Goal: Check status: Check status

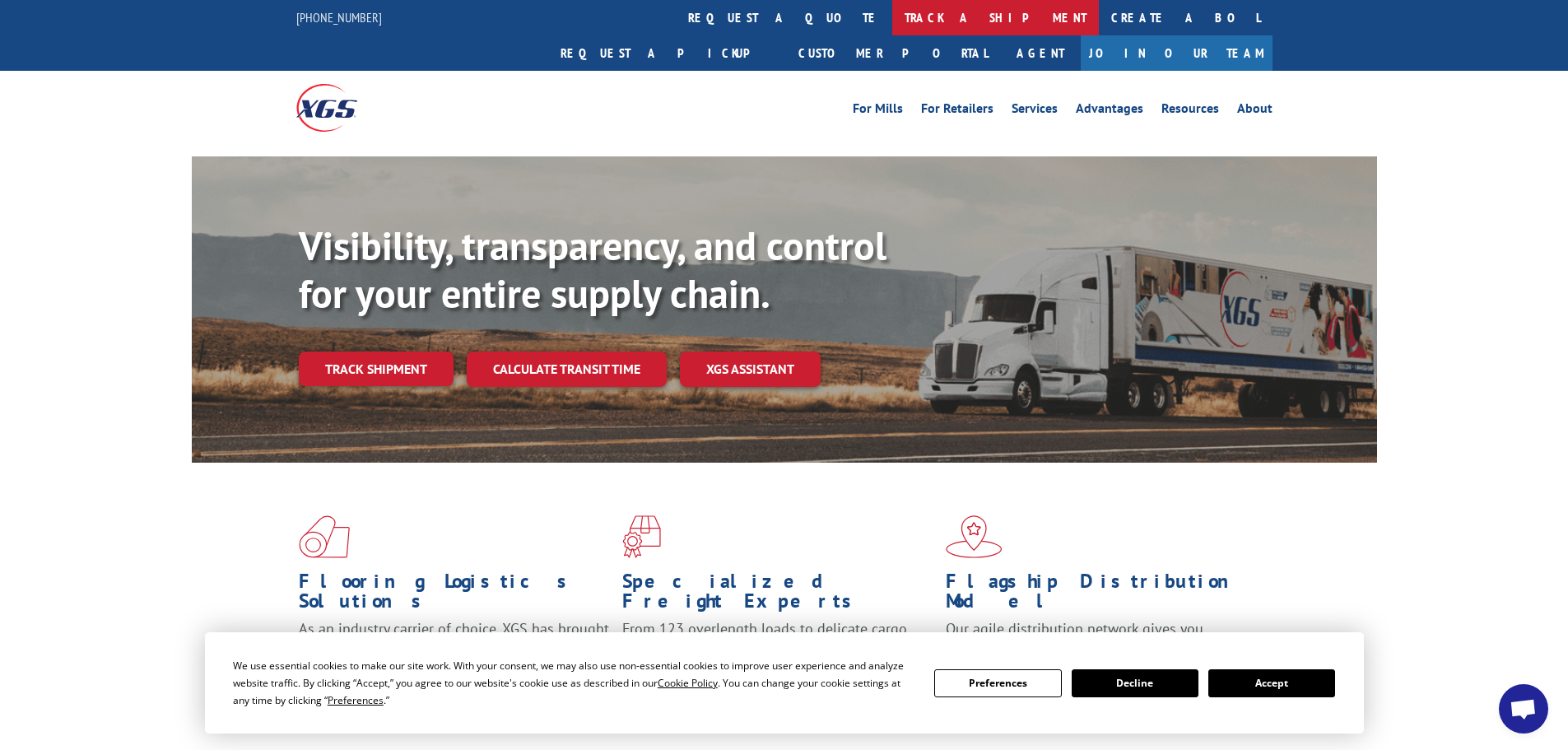
click at [893, 13] on link "track a shipment" at bounding box center [996, 18] width 206 height 35
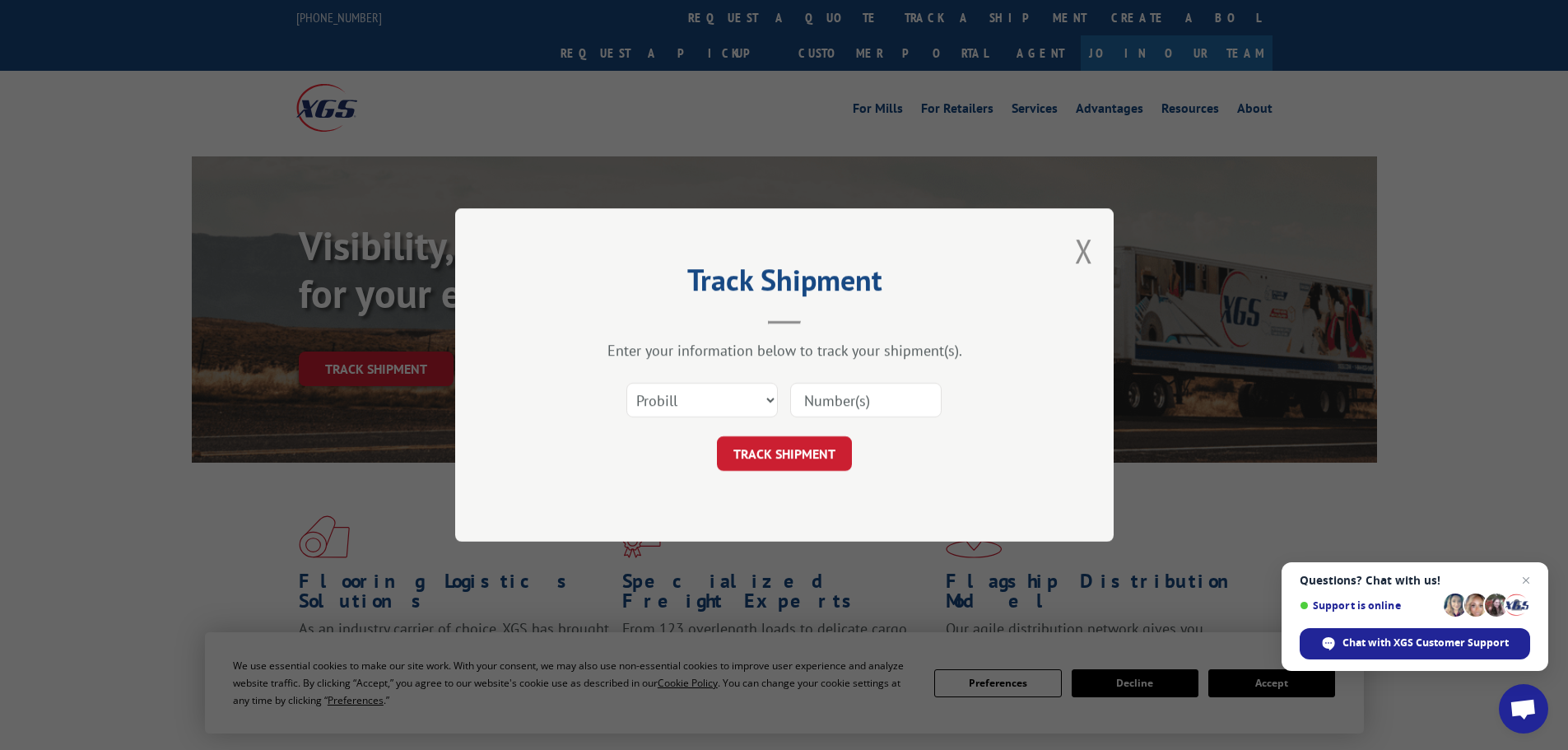
click at [848, 395] on input at bounding box center [866, 400] width 151 height 34
paste input "17592149"
type input "17592149"
click at [804, 454] on button "TRACK SHIPMENT" at bounding box center [784, 454] width 135 height 34
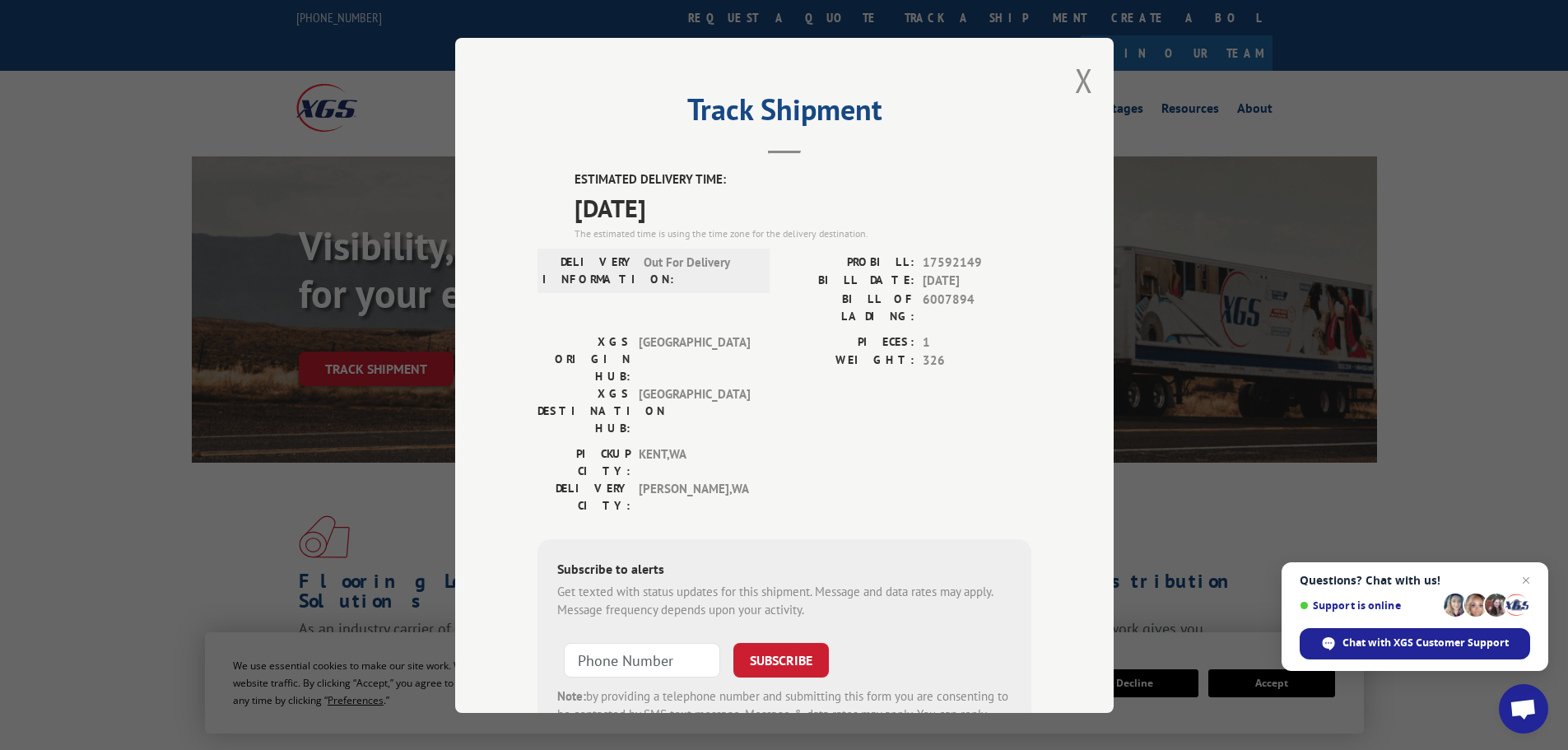
click at [1066, 83] on div "Track Shipment ESTIMATED DELIVERY TIME: [DATE] The estimated time is using the …" at bounding box center [784, 375] width 659 height 676
click at [1078, 81] on button "Close modal" at bounding box center [1084, 80] width 18 height 44
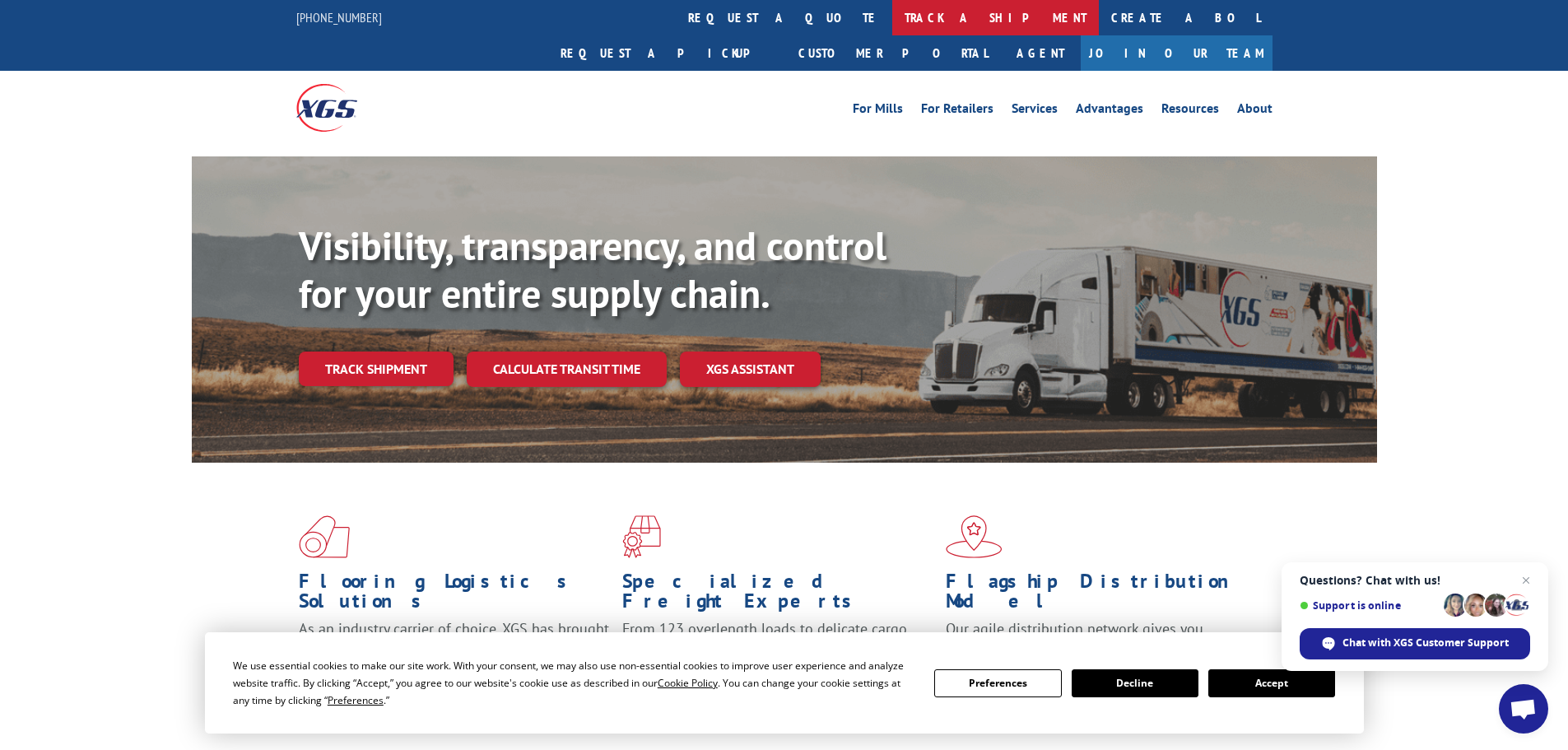
click at [893, 24] on link "track a shipment" at bounding box center [996, 18] width 206 height 35
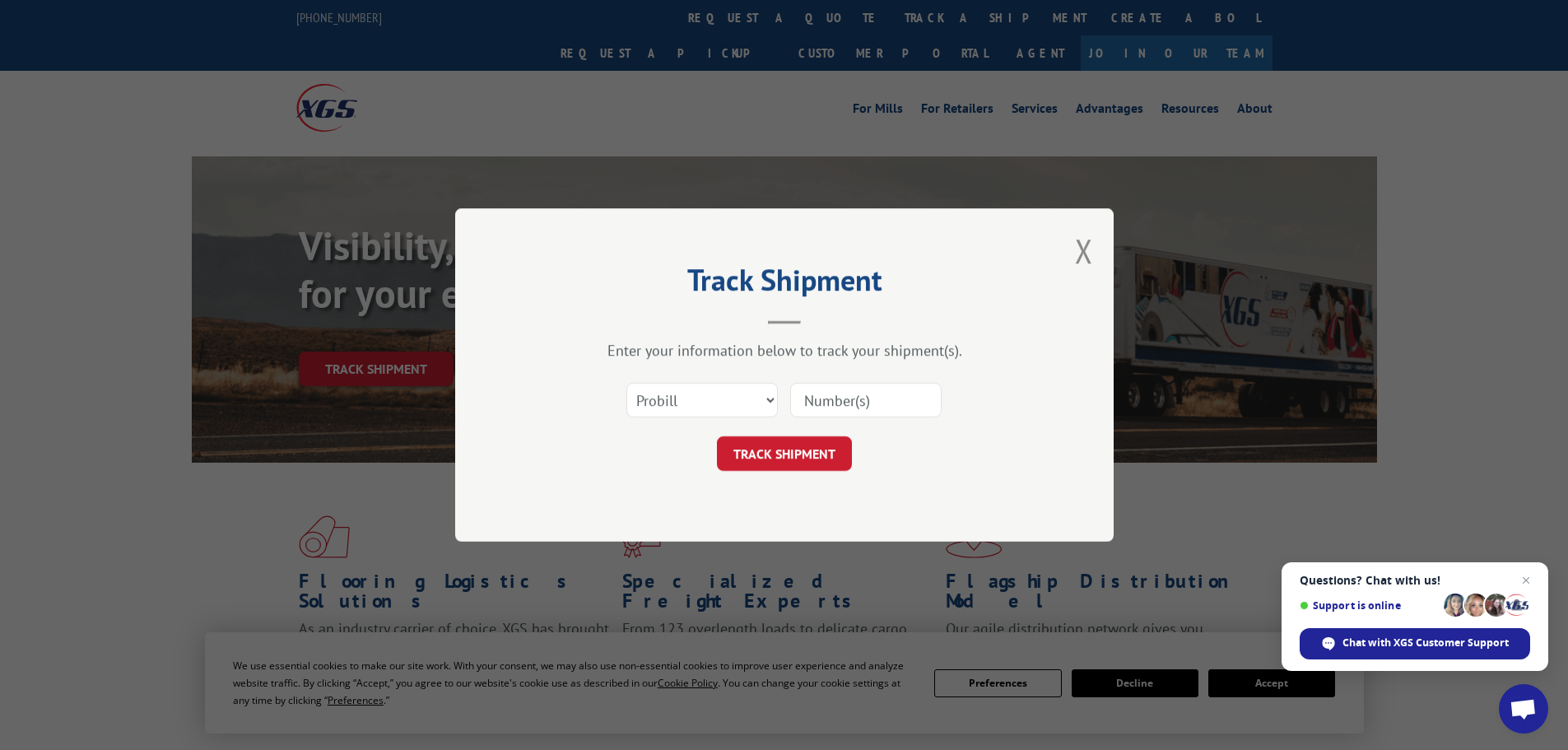
click at [837, 411] on input at bounding box center [866, 400] width 151 height 34
paste input "17467833"
type input "17467833"
click at [782, 461] on button "TRACK SHIPMENT" at bounding box center [784, 454] width 135 height 34
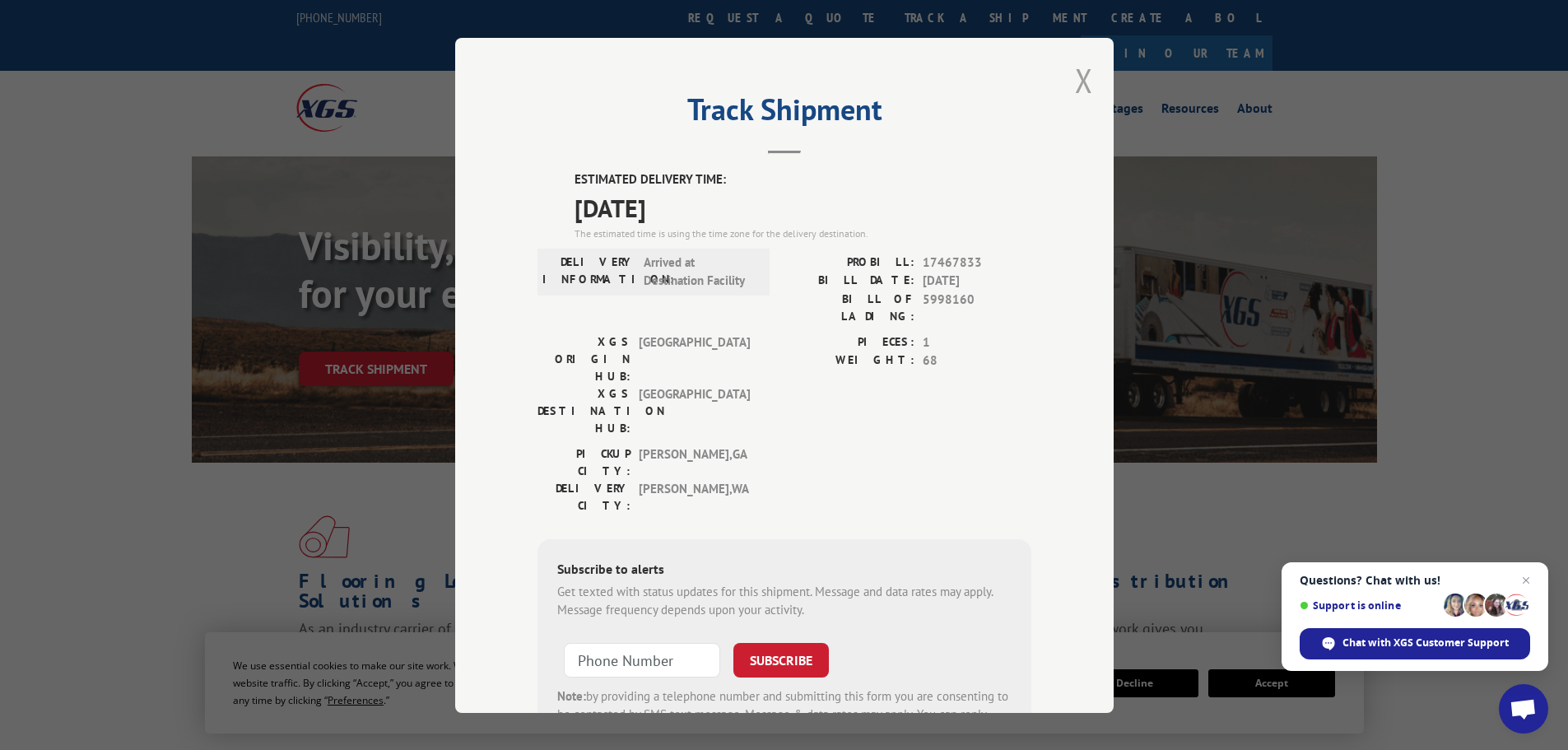
click at [1078, 80] on button "Close modal" at bounding box center [1084, 80] width 18 height 44
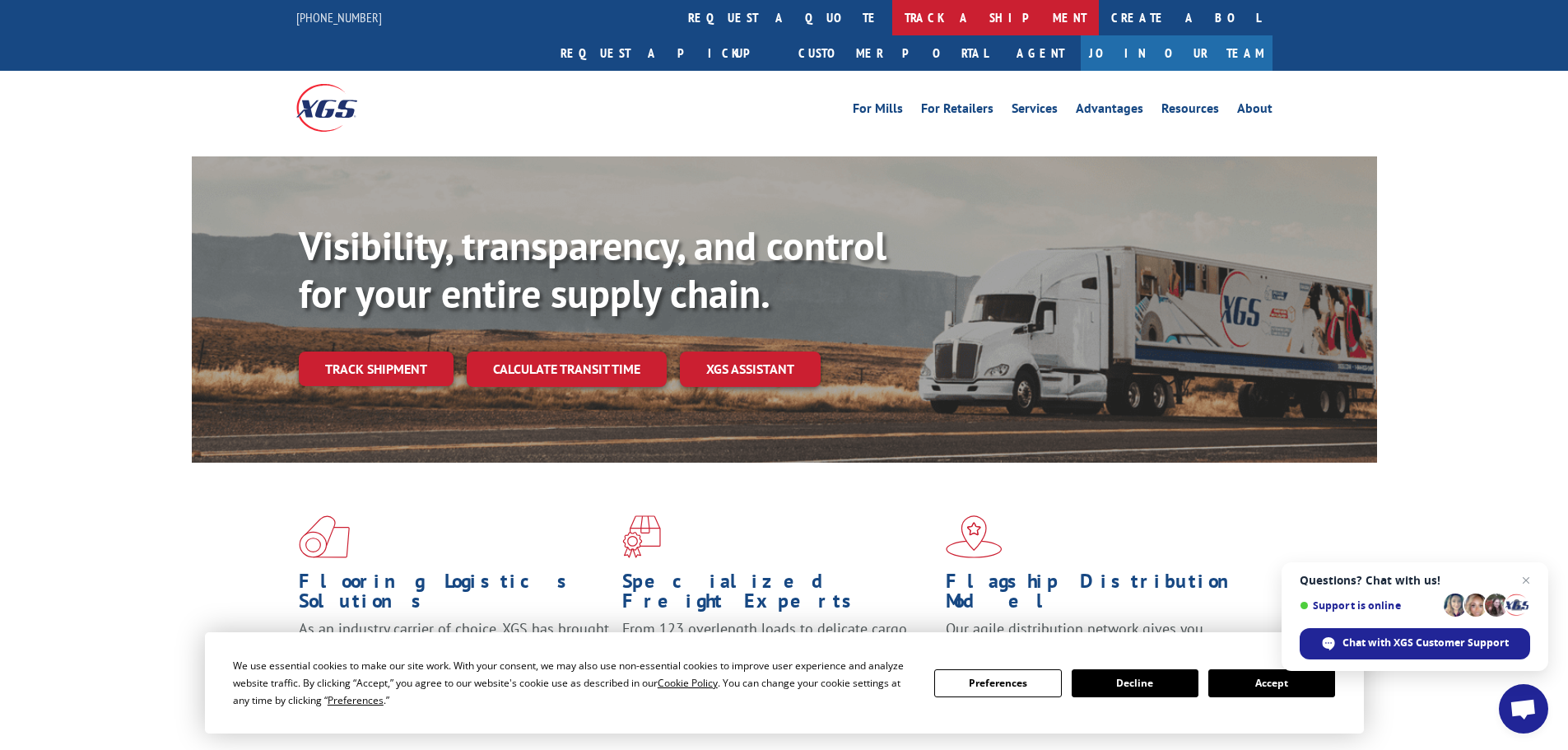
click at [893, 14] on link "track a shipment" at bounding box center [996, 18] width 206 height 35
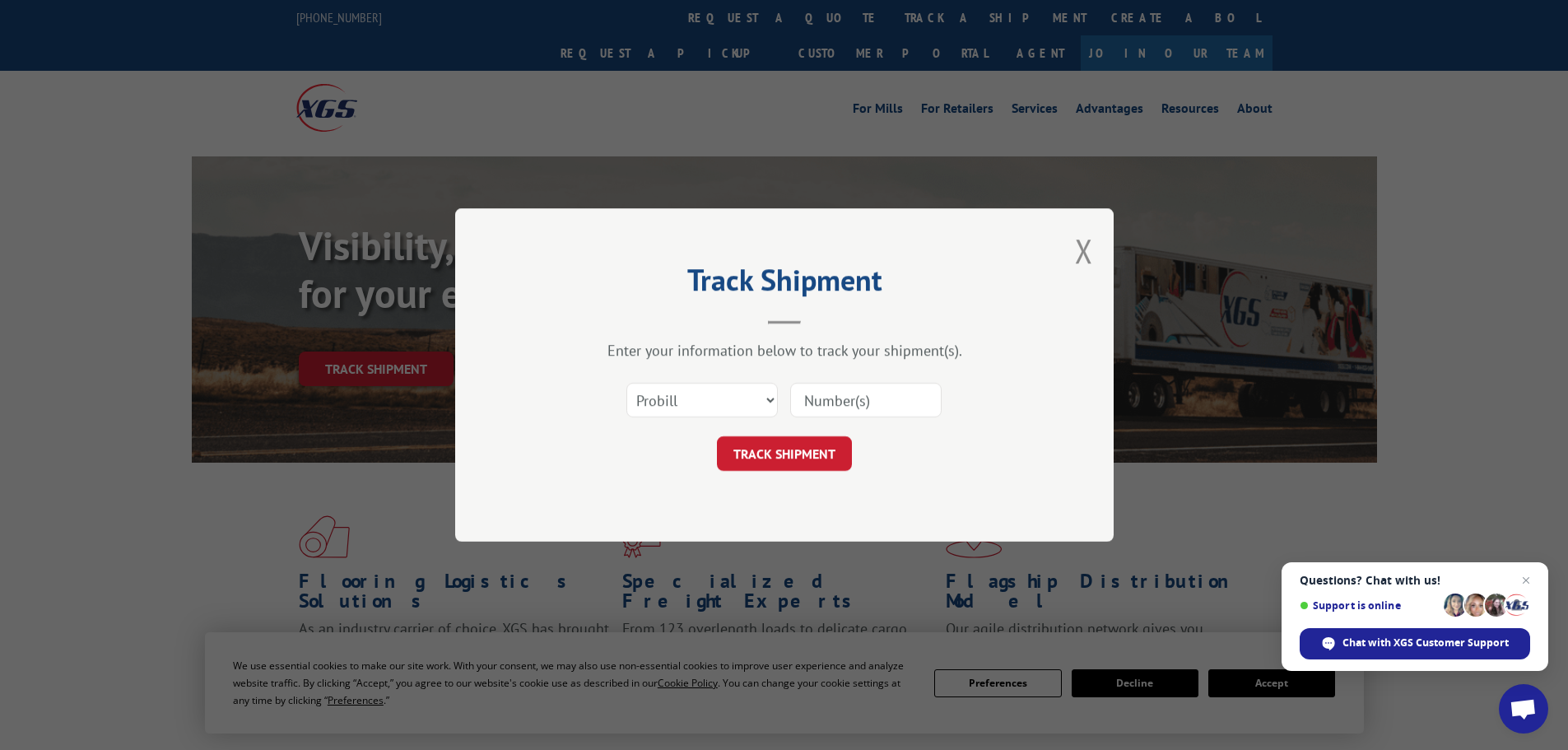
click at [843, 408] on input at bounding box center [866, 400] width 151 height 34
paste input "17467849"
type input "17467849"
click at [809, 452] on button "TRACK SHIPMENT" at bounding box center [784, 454] width 135 height 34
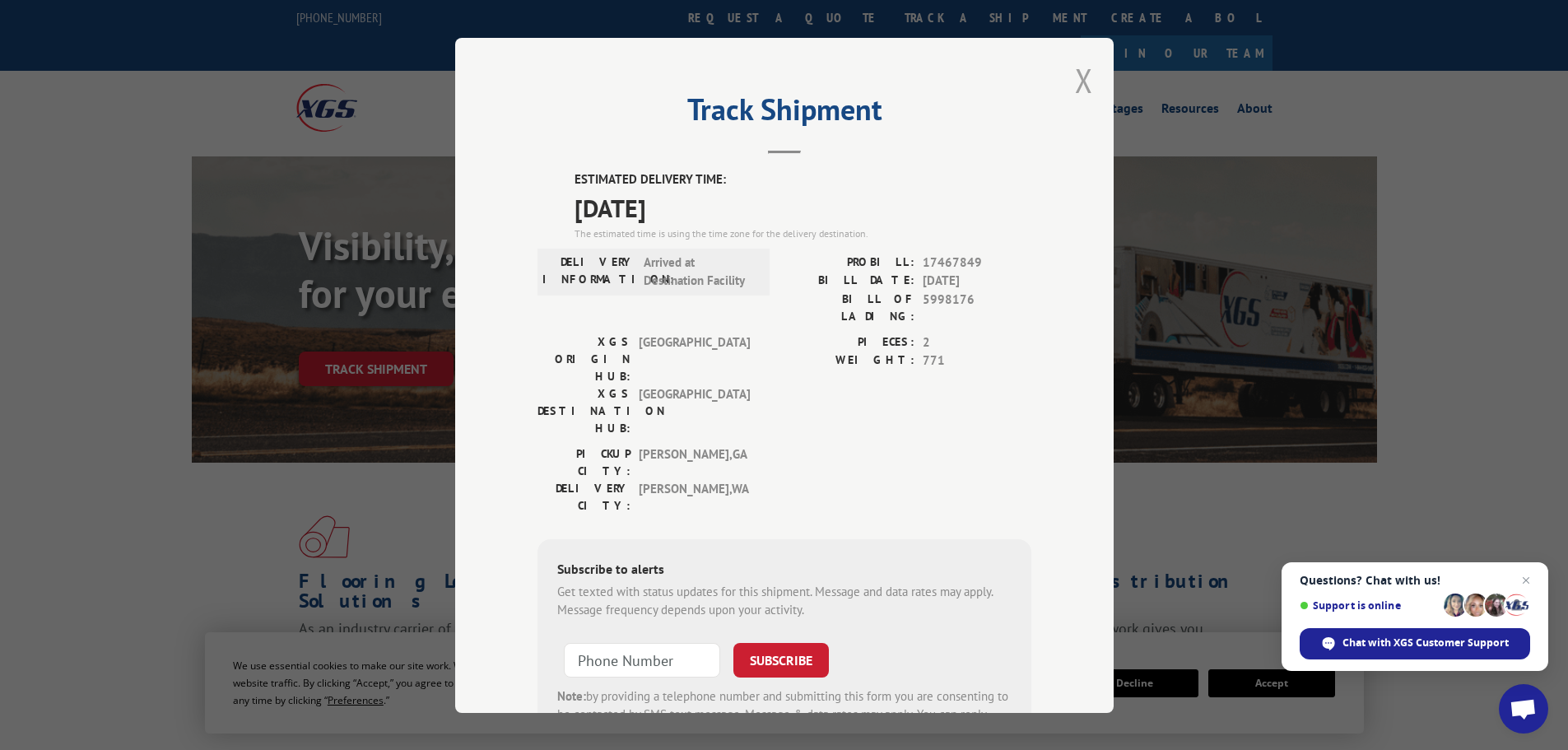
click at [1076, 79] on button "Close modal" at bounding box center [1084, 80] width 18 height 44
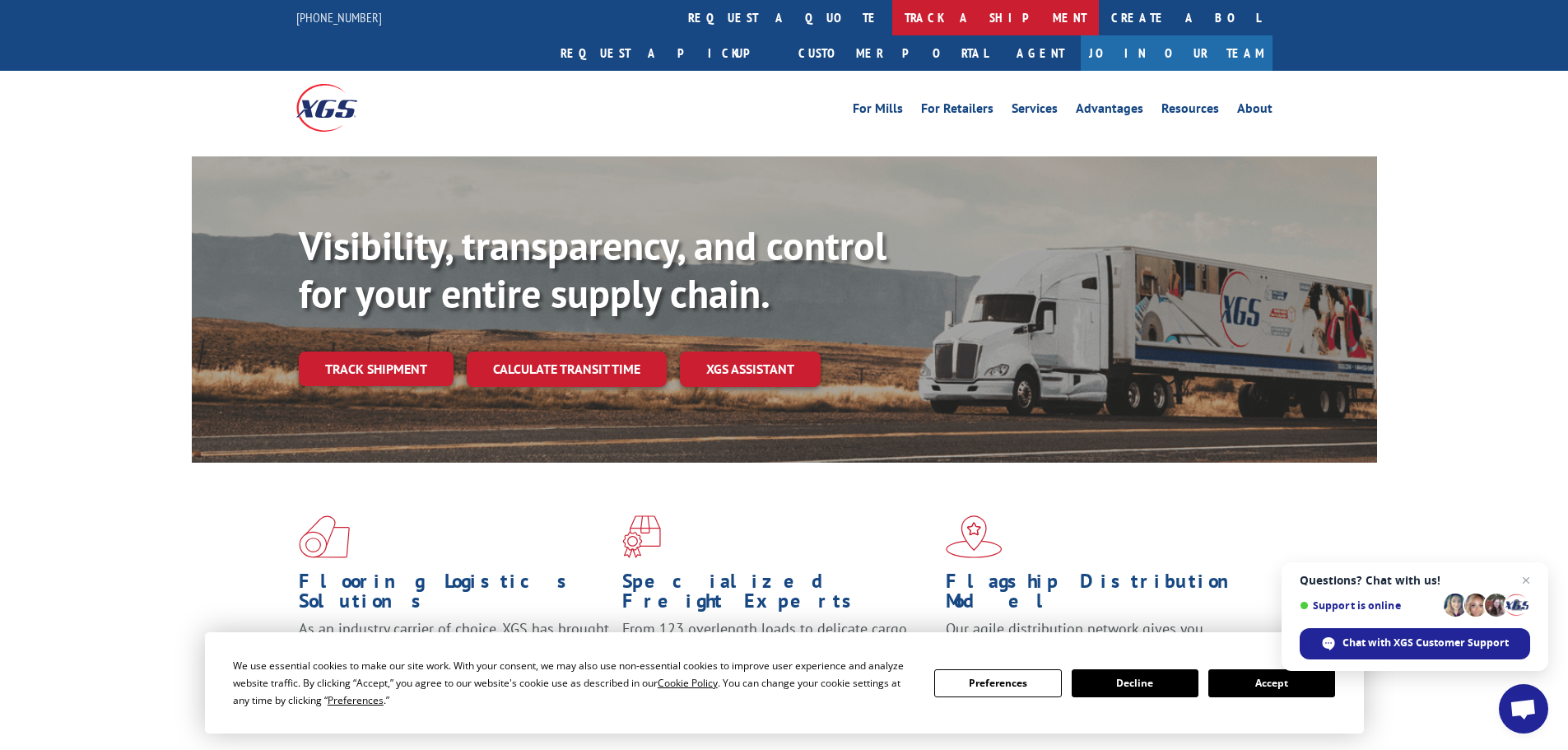
click at [893, 24] on link "track a shipment" at bounding box center [996, 18] width 206 height 35
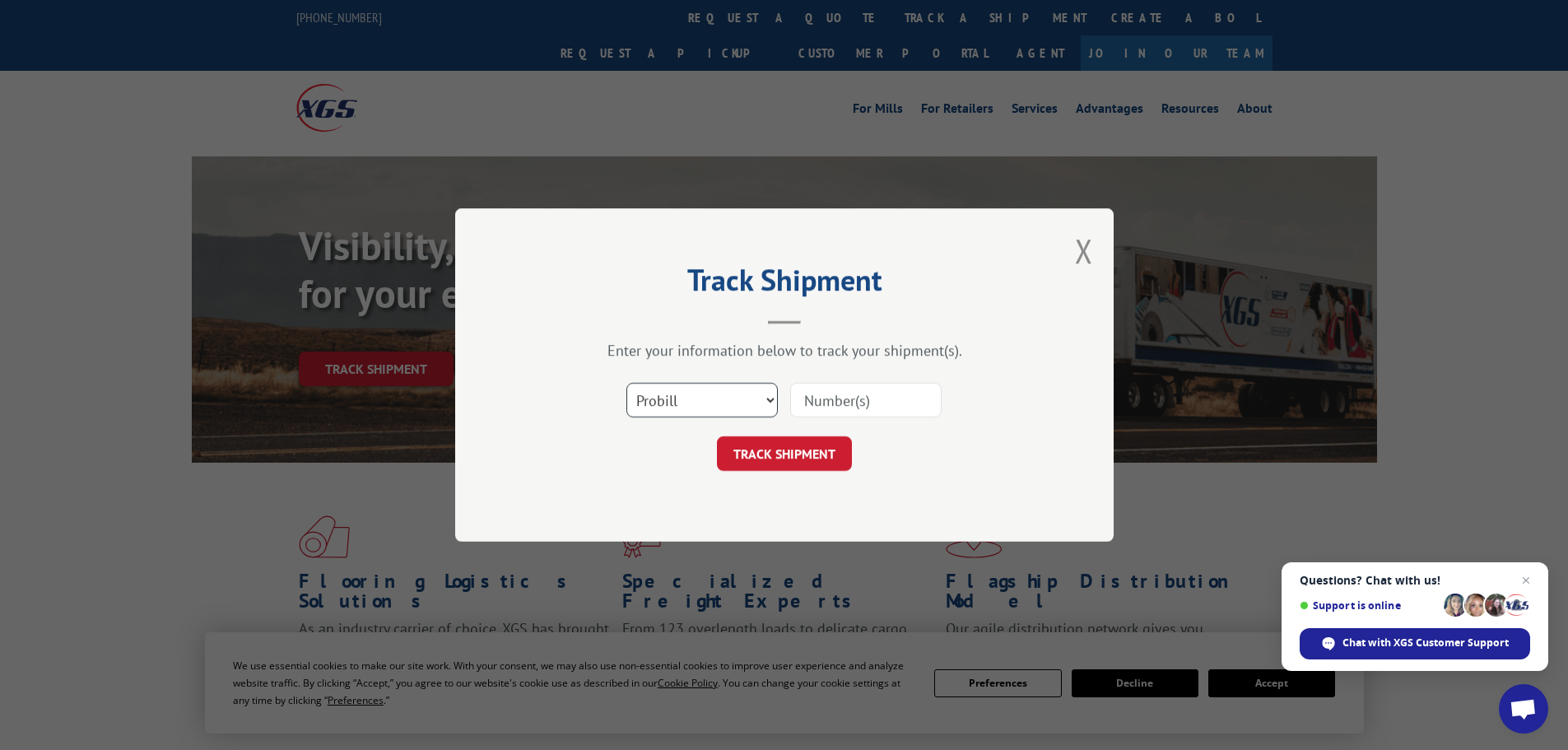
click at [728, 393] on select "Select category... Probill BOL PO" at bounding box center [702, 400] width 151 height 34
select select "bol"
click at [627, 383] on select "Select category... Probill BOL PO" at bounding box center [702, 400] width 151 height 34
click at [843, 397] on input at bounding box center [866, 400] width 151 height 34
paste input "5106666"
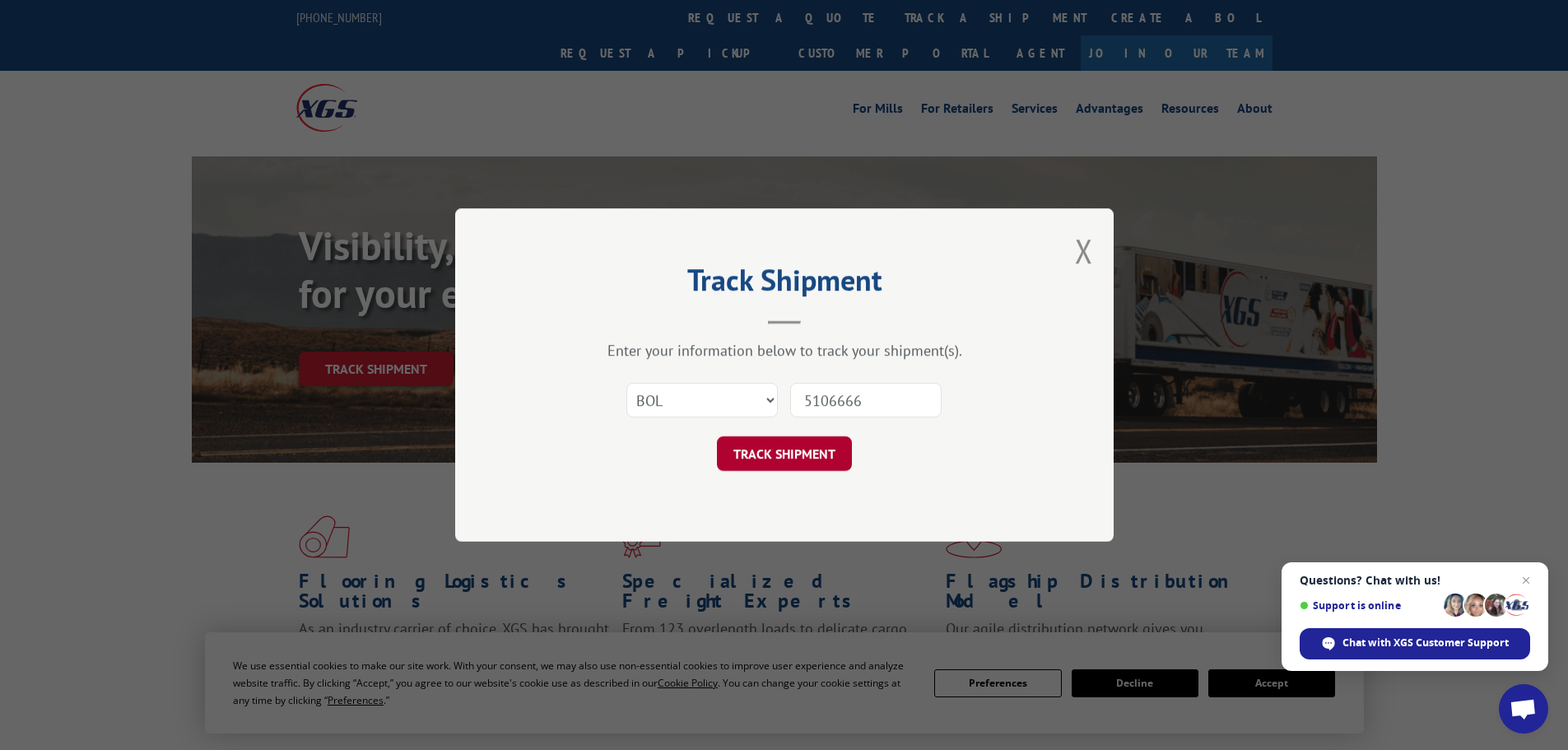
type input "5106666"
click at [803, 453] on button "TRACK SHIPMENT" at bounding box center [784, 454] width 135 height 34
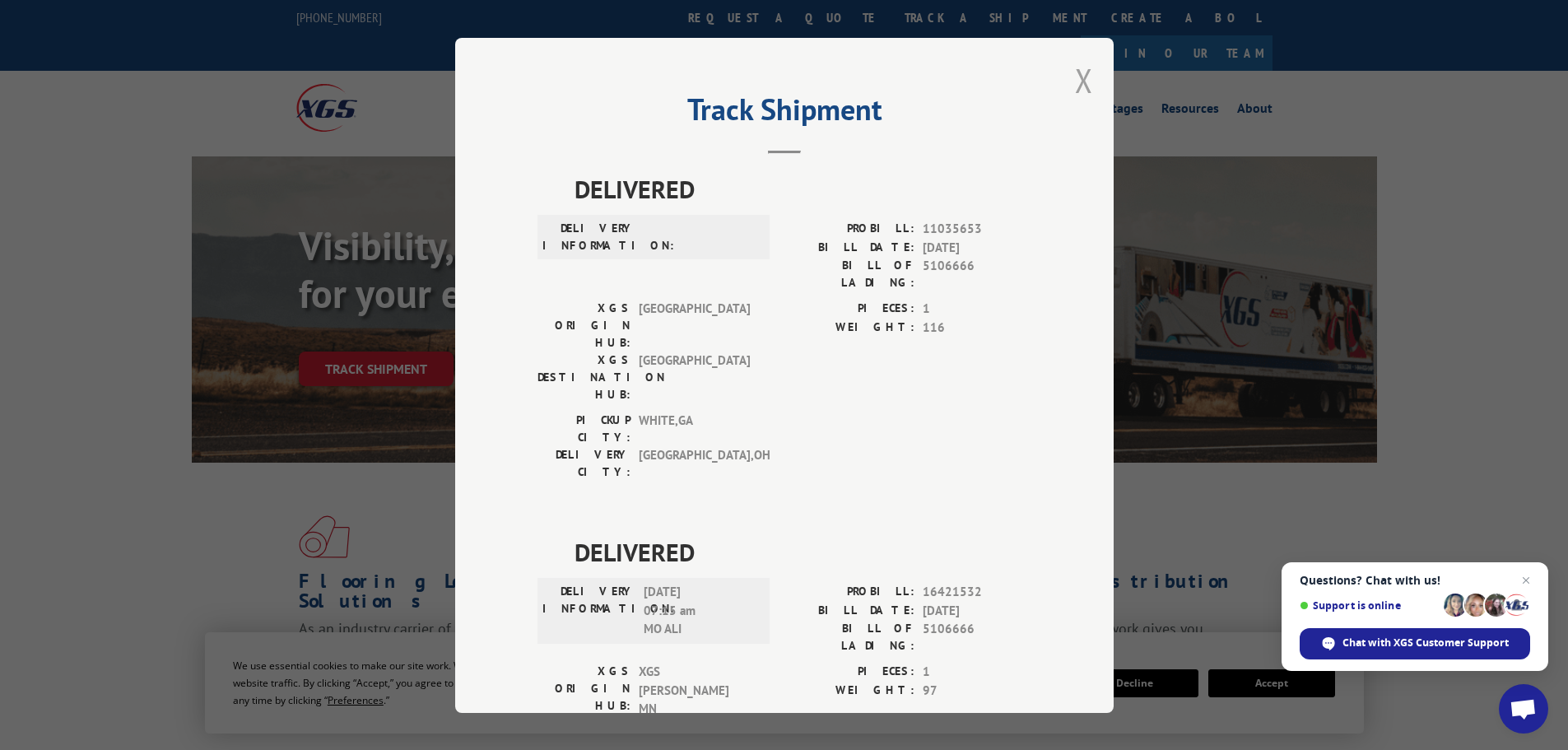
click at [1076, 72] on button "Close modal" at bounding box center [1084, 80] width 18 height 44
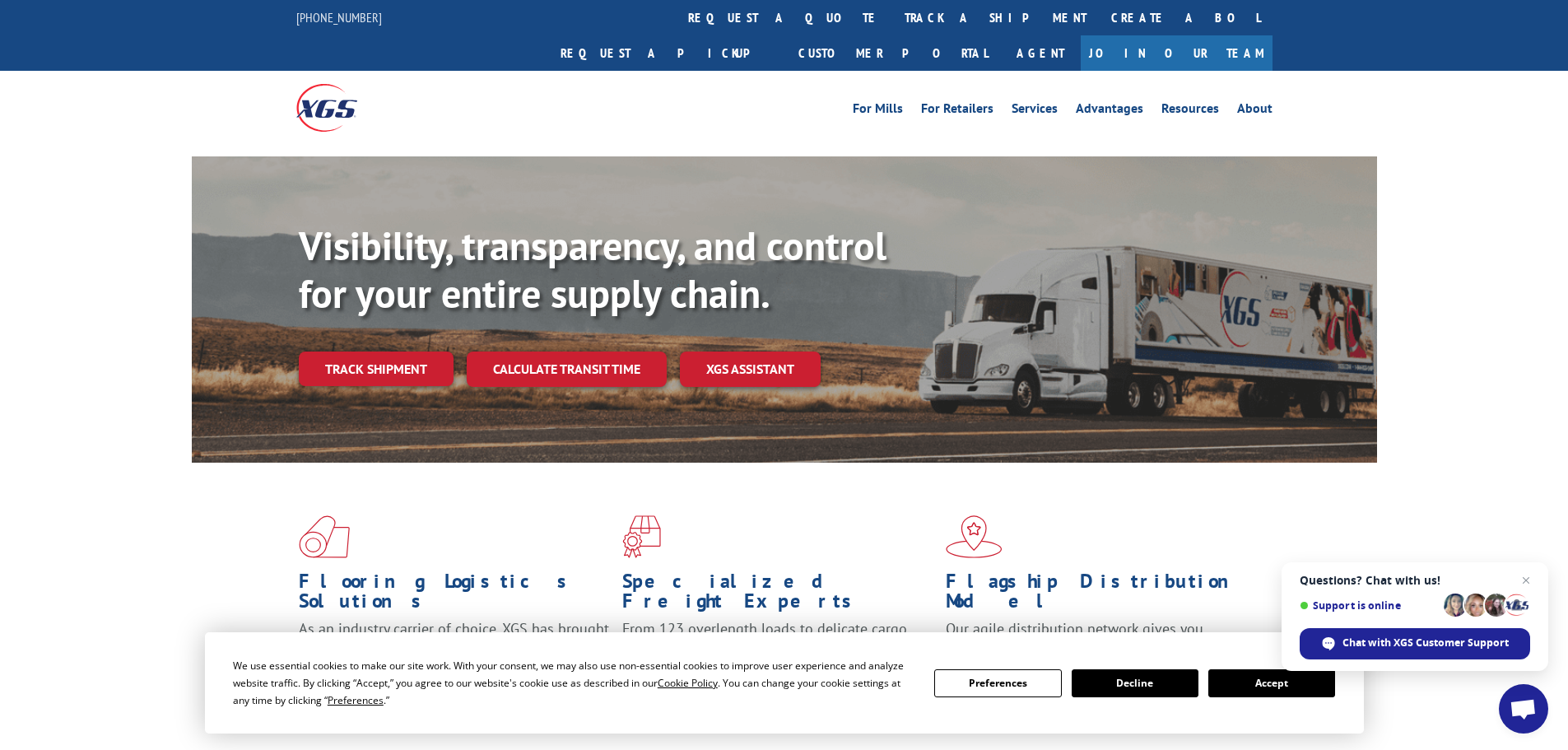
drag, startPoint x: 721, startPoint y: 16, endPoint x: 716, endPoint y: 24, distance: 9.4
click at [893, 17] on link "track a shipment" at bounding box center [996, 18] width 206 height 35
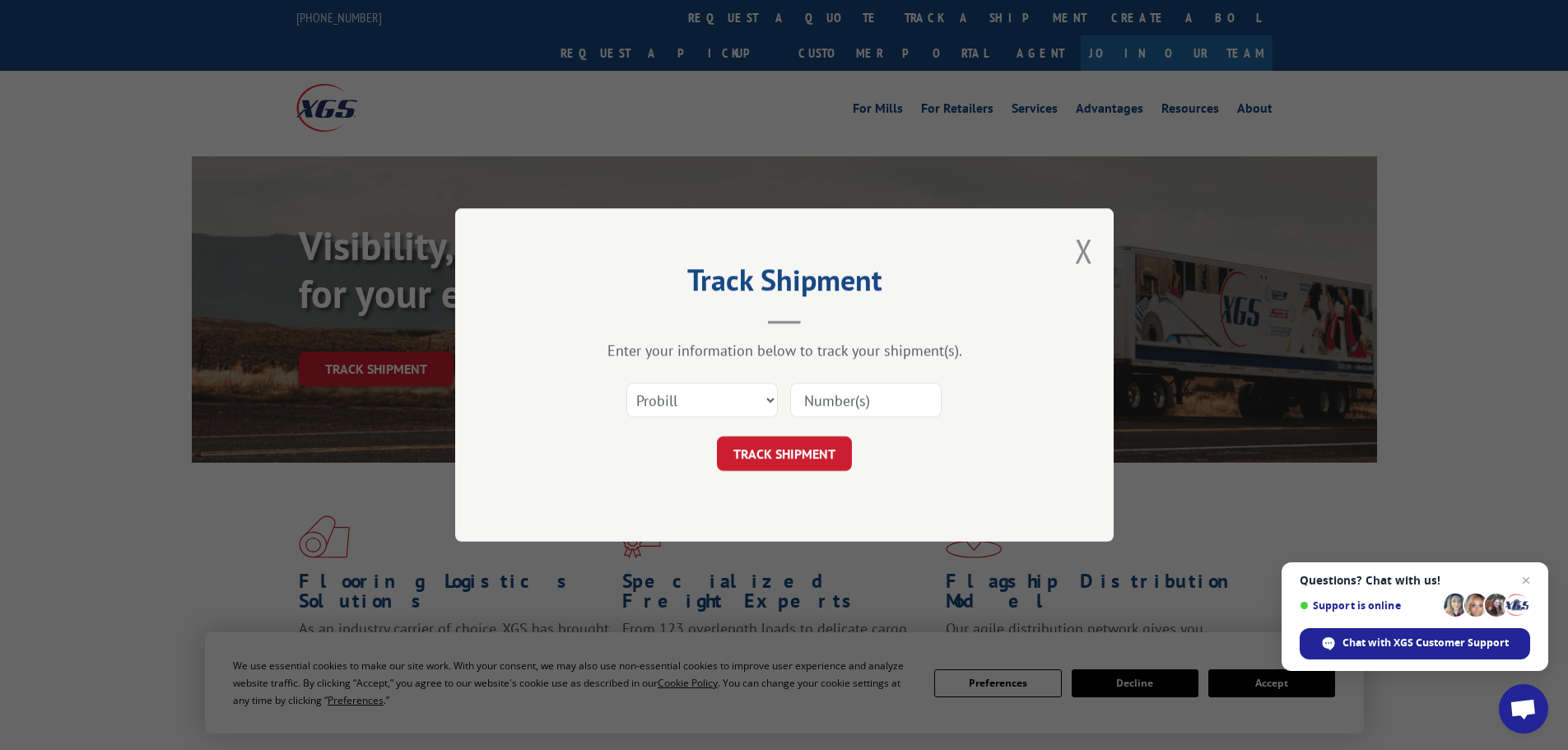
click at [829, 410] on input at bounding box center [866, 400] width 151 height 34
paste input "16754889"
type input "16754889"
click at [771, 459] on button "TRACK SHIPMENT" at bounding box center [784, 454] width 135 height 34
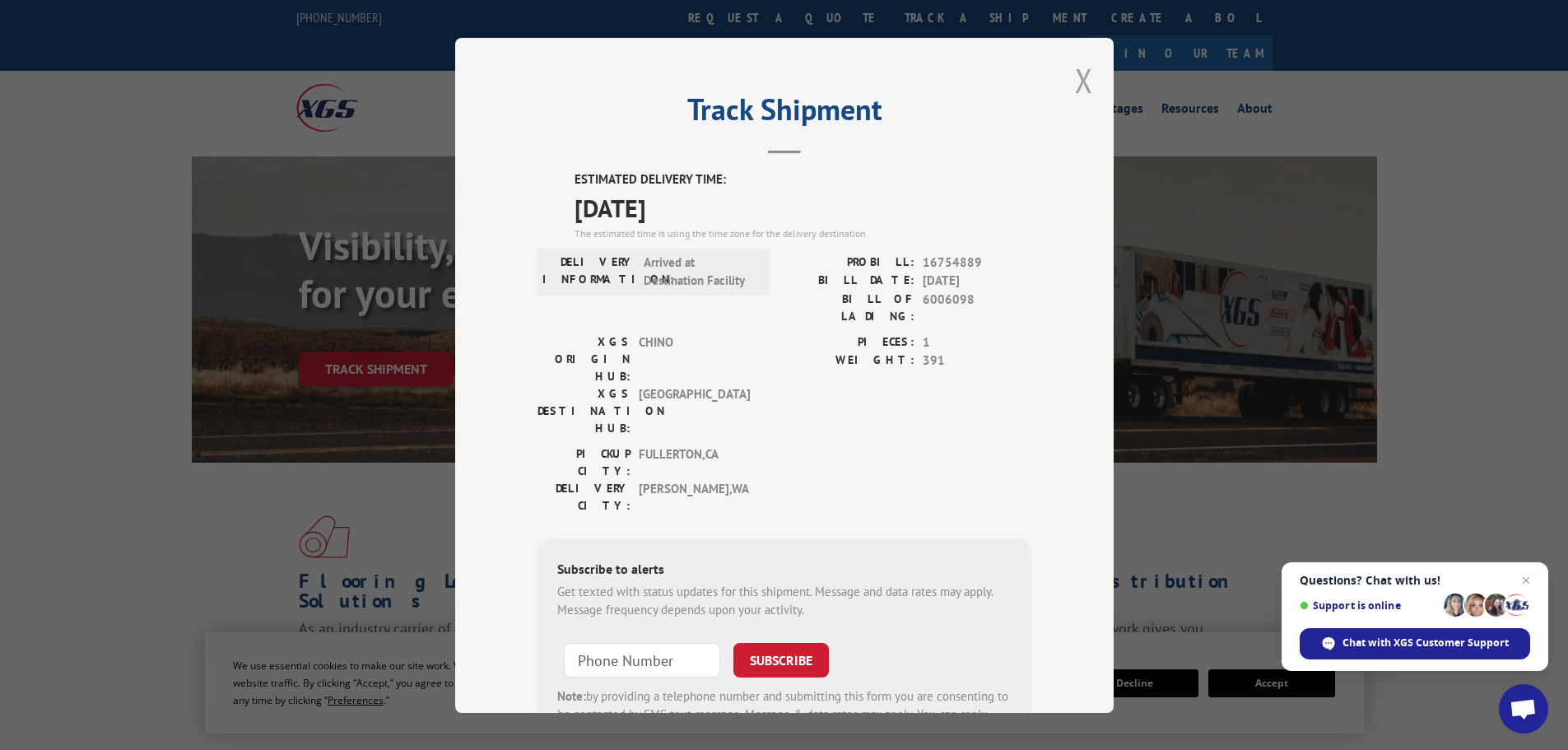
click at [1076, 84] on button "Close modal" at bounding box center [1084, 80] width 18 height 44
